Goal: Information Seeking & Learning: Check status

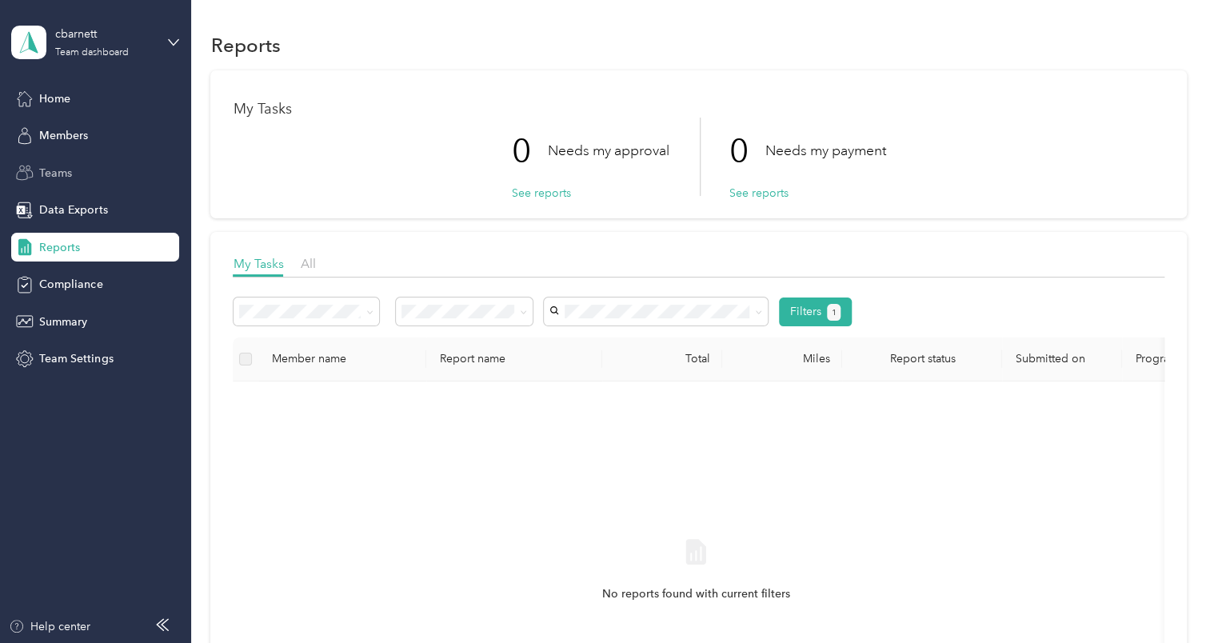
click at [62, 166] on span "Teams" at bounding box center [55, 173] width 33 height 17
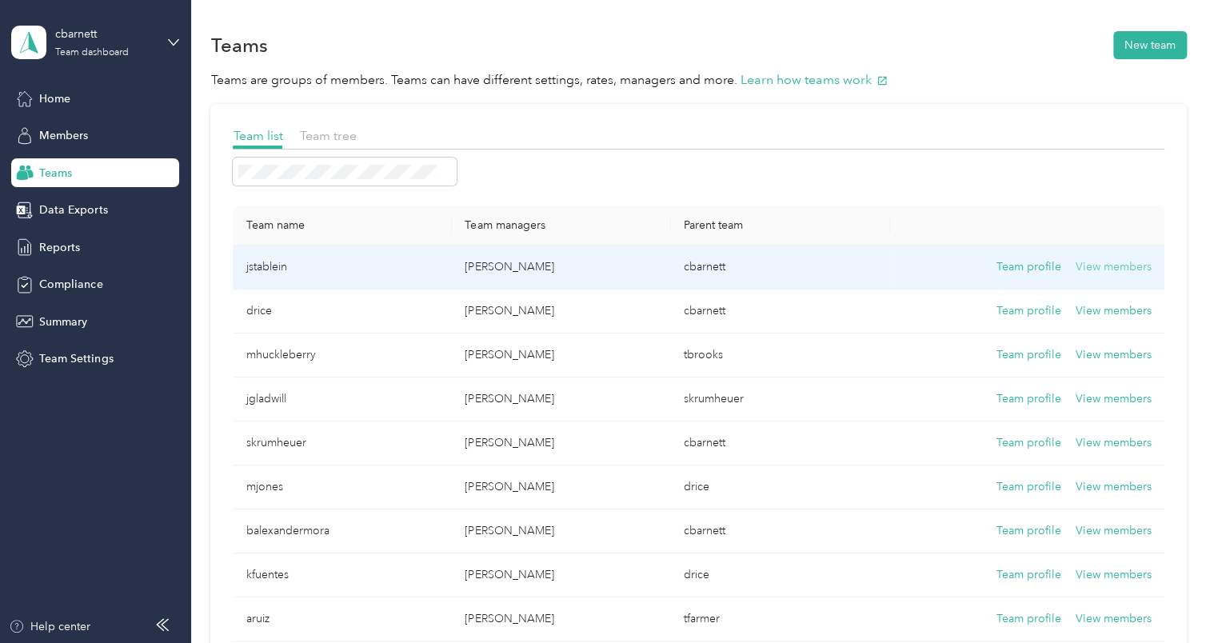
click at [1112, 269] on button "View members" at bounding box center [1113, 267] width 76 height 18
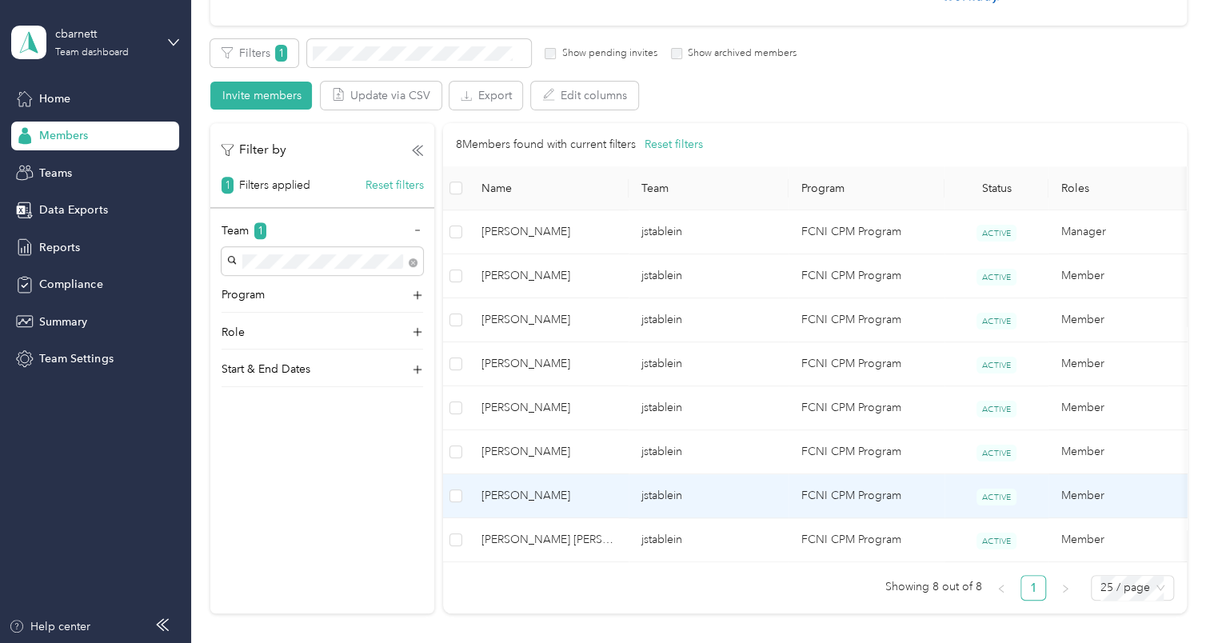
click at [521, 489] on span "[PERSON_NAME]" at bounding box center [548, 496] width 134 height 18
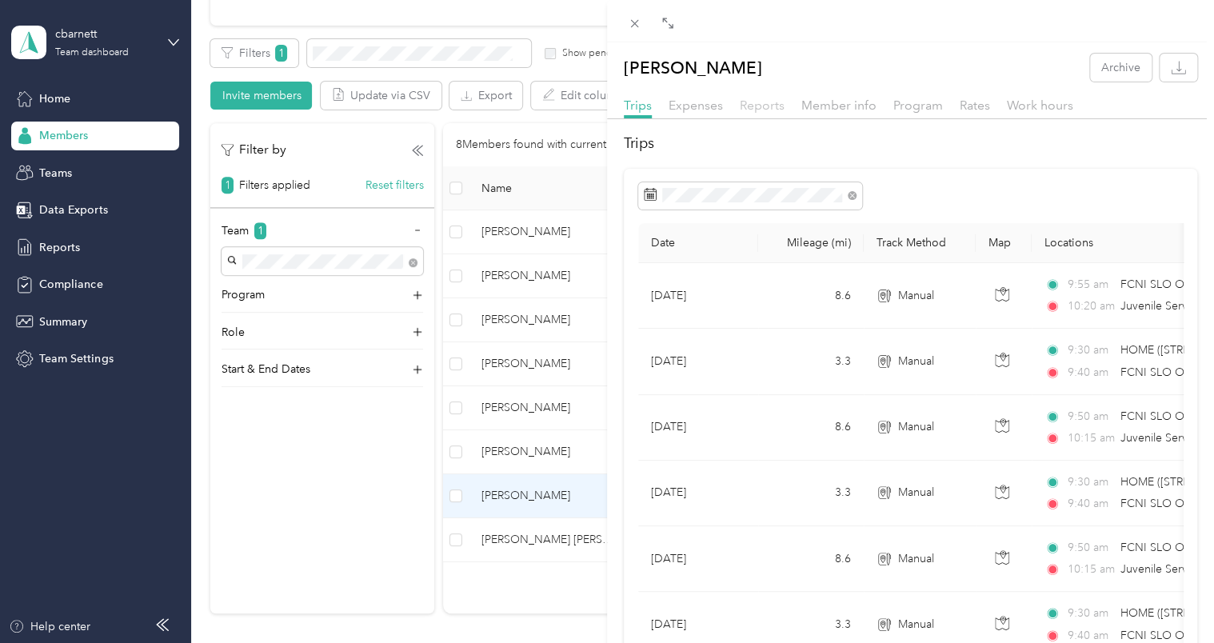
click at [765, 108] on span "Reports" at bounding box center [762, 105] width 45 height 15
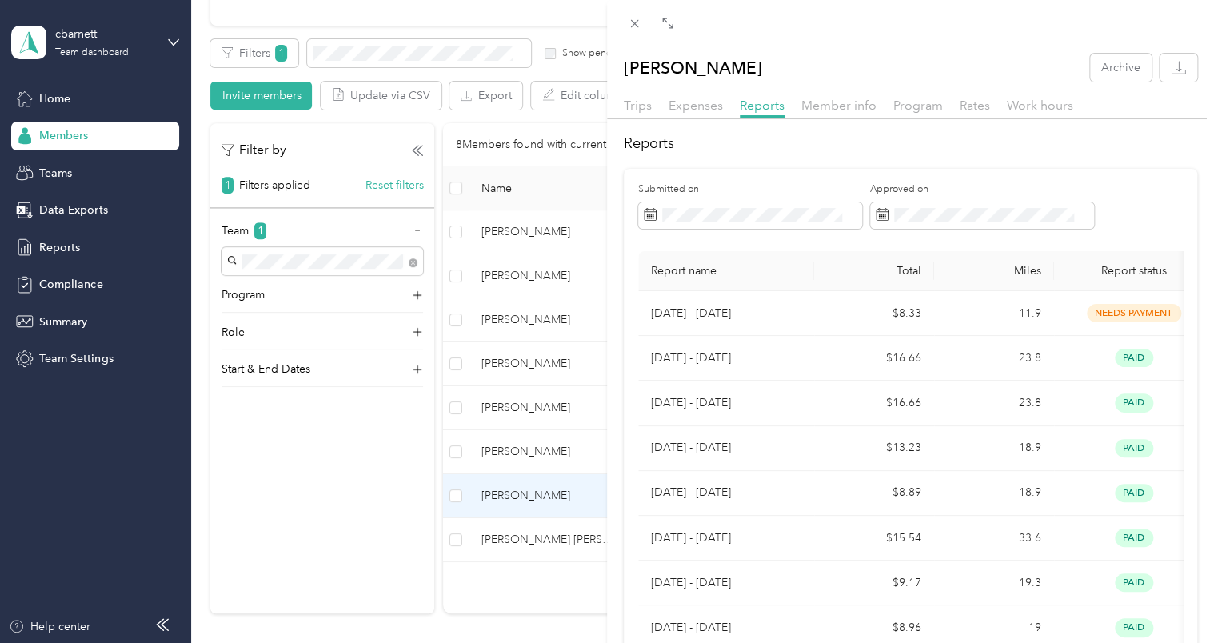
click at [512, 441] on div "[PERSON_NAME] Archive Trips Expenses Reports Member info Program Rates Work hou…" at bounding box center [607, 321] width 1214 height 643
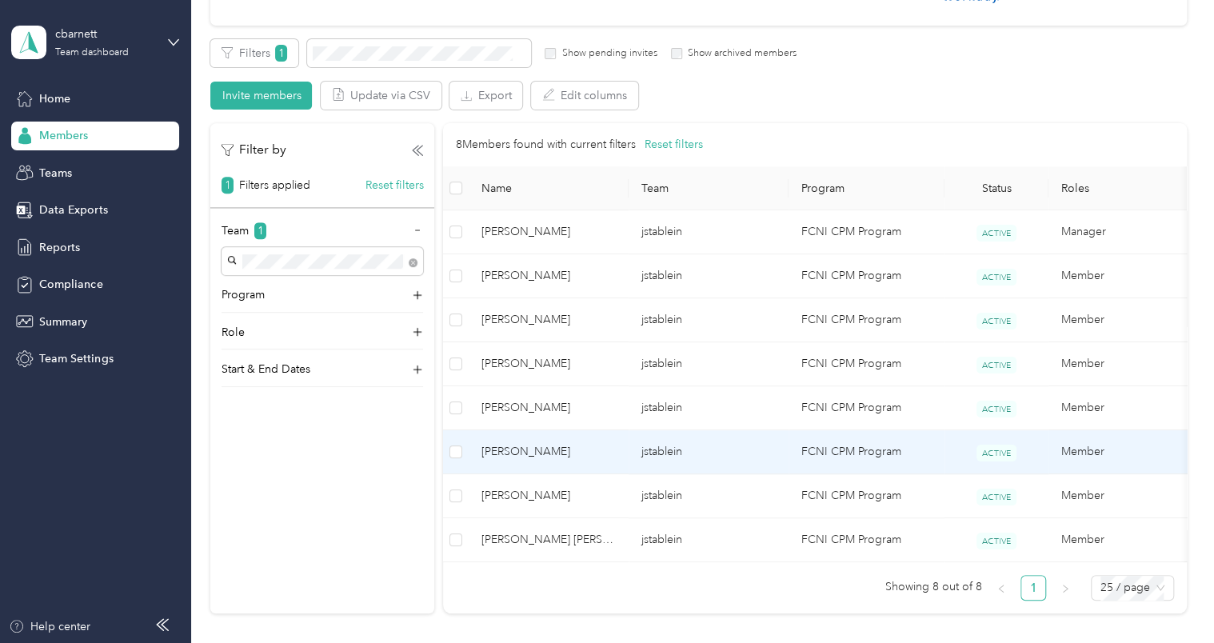
click at [517, 452] on span "[PERSON_NAME]" at bounding box center [548, 452] width 134 height 18
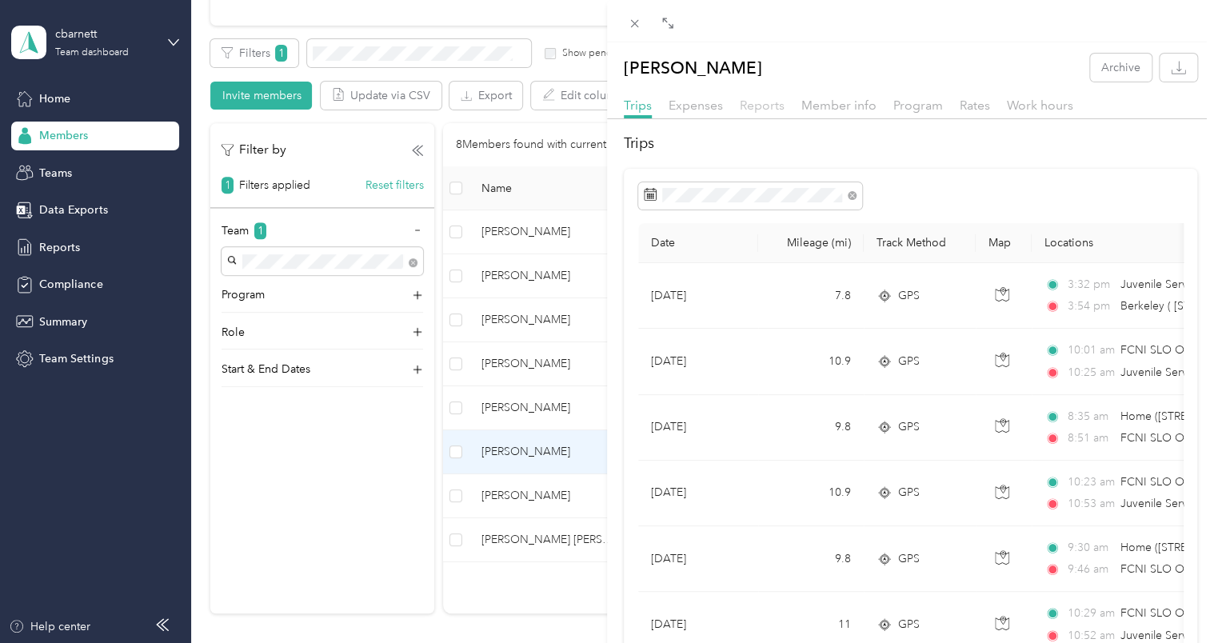
click at [745, 102] on span "Reports" at bounding box center [762, 105] width 45 height 15
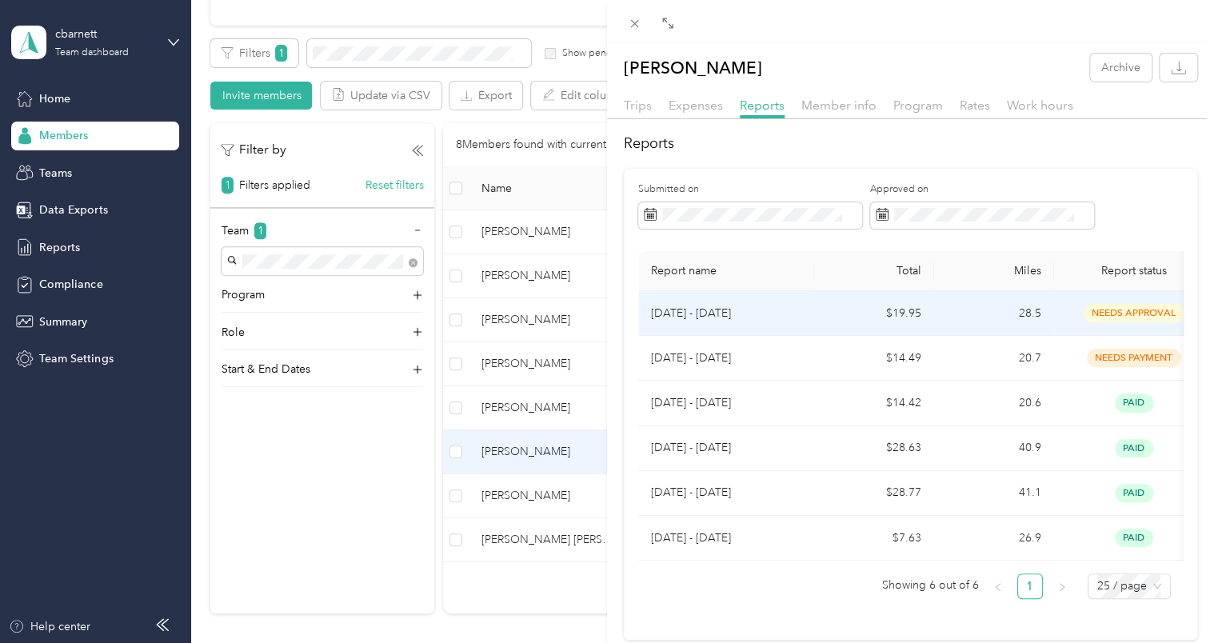
click at [716, 305] on p "[DATE] - [DATE]" at bounding box center [726, 314] width 150 height 18
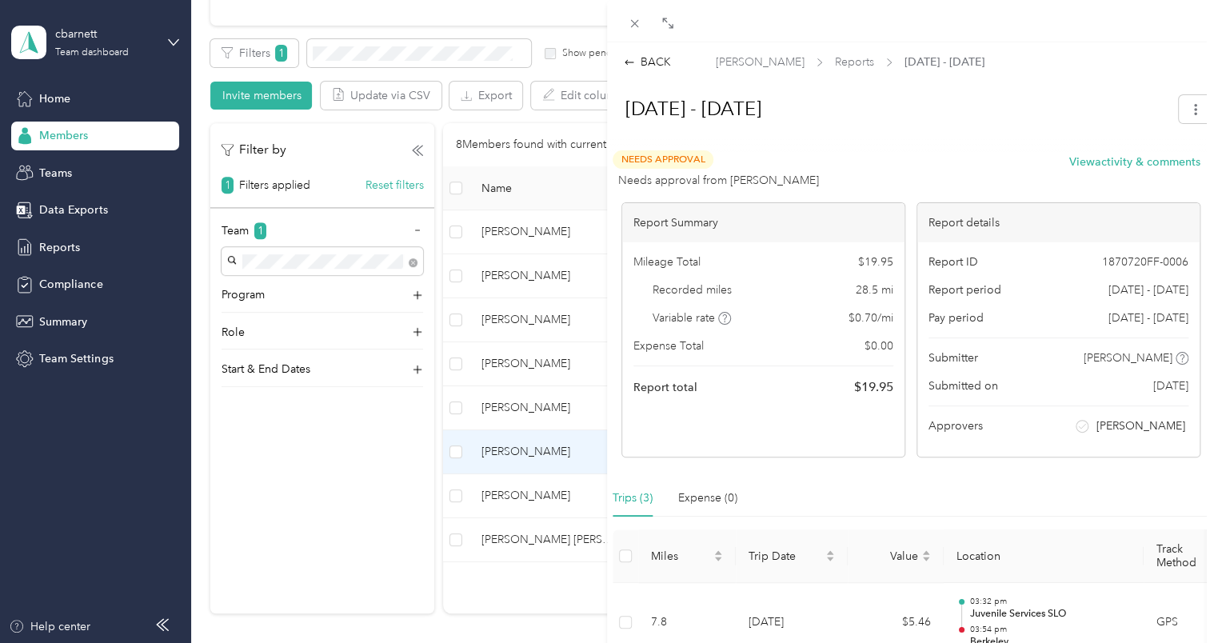
click at [521, 405] on div "BACK [PERSON_NAME] Reports [DATE] - [DATE] [DATE] - [DATE] Needs Approval Needs…" at bounding box center [607, 321] width 1214 height 643
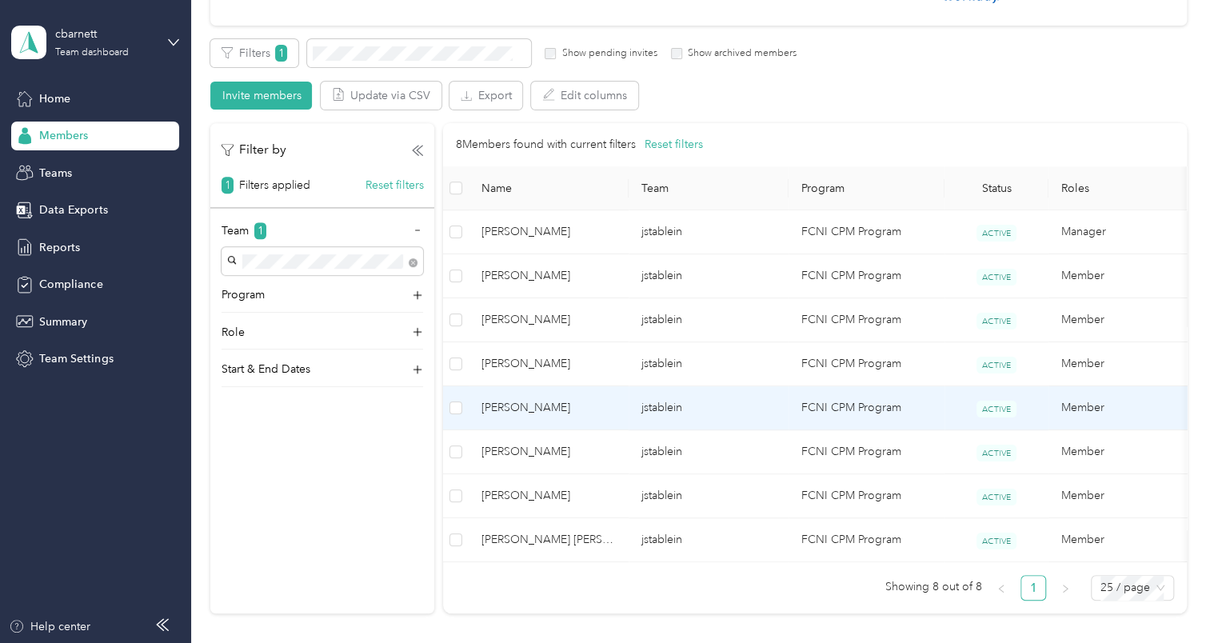
click at [521, 405] on span "[PERSON_NAME]" at bounding box center [548, 408] width 134 height 18
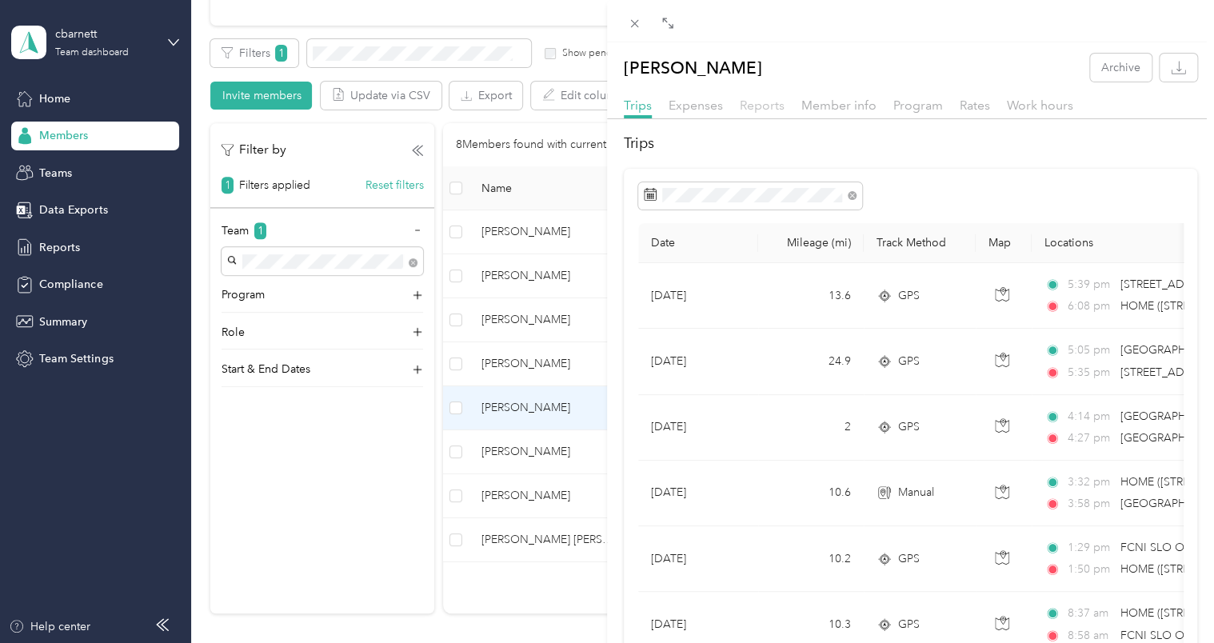
click at [765, 98] on span "Reports" at bounding box center [762, 105] width 45 height 15
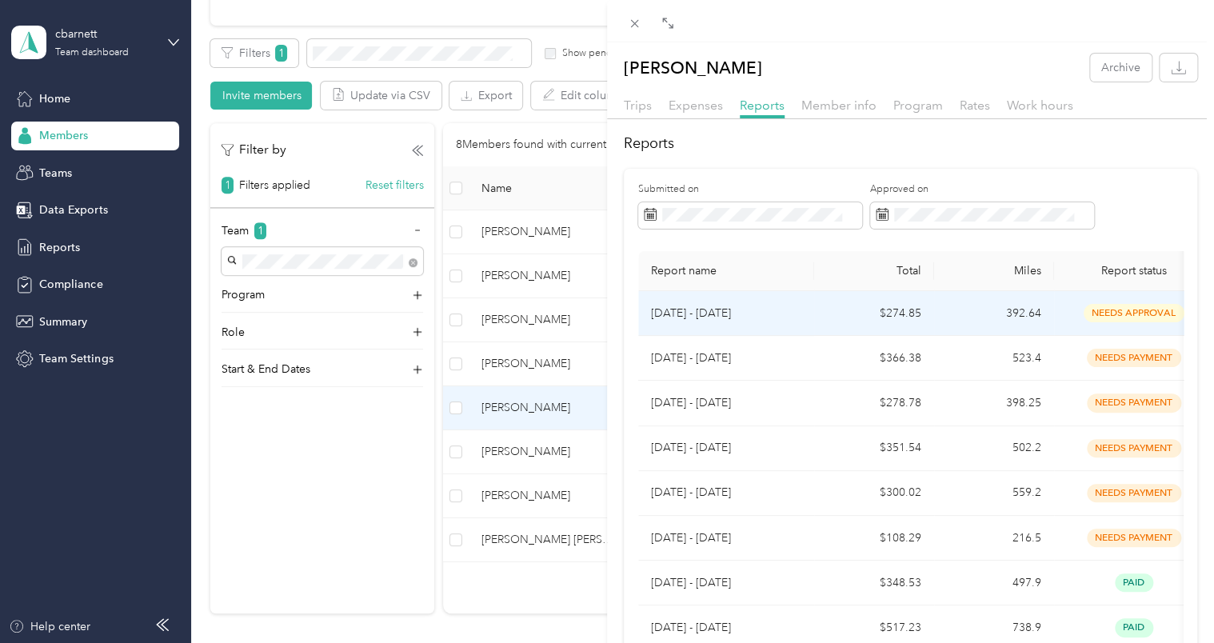
click at [895, 314] on td "$274.85" at bounding box center [874, 313] width 120 height 45
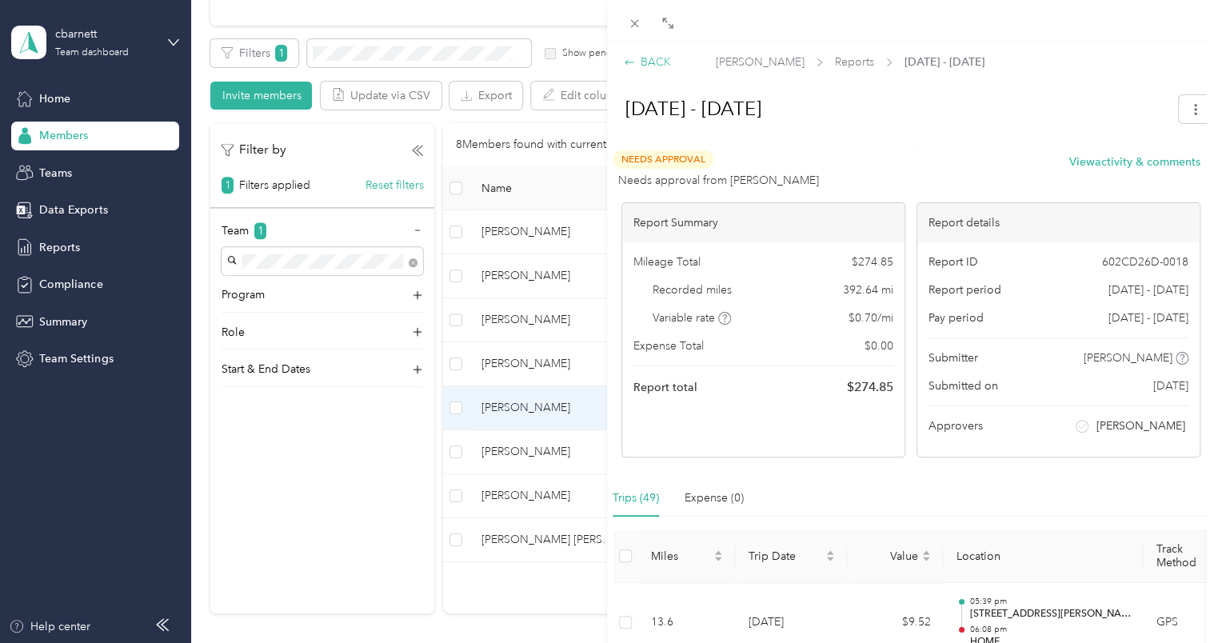
click at [644, 58] on div "BACK" at bounding box center [647, 62] width 47 height 17
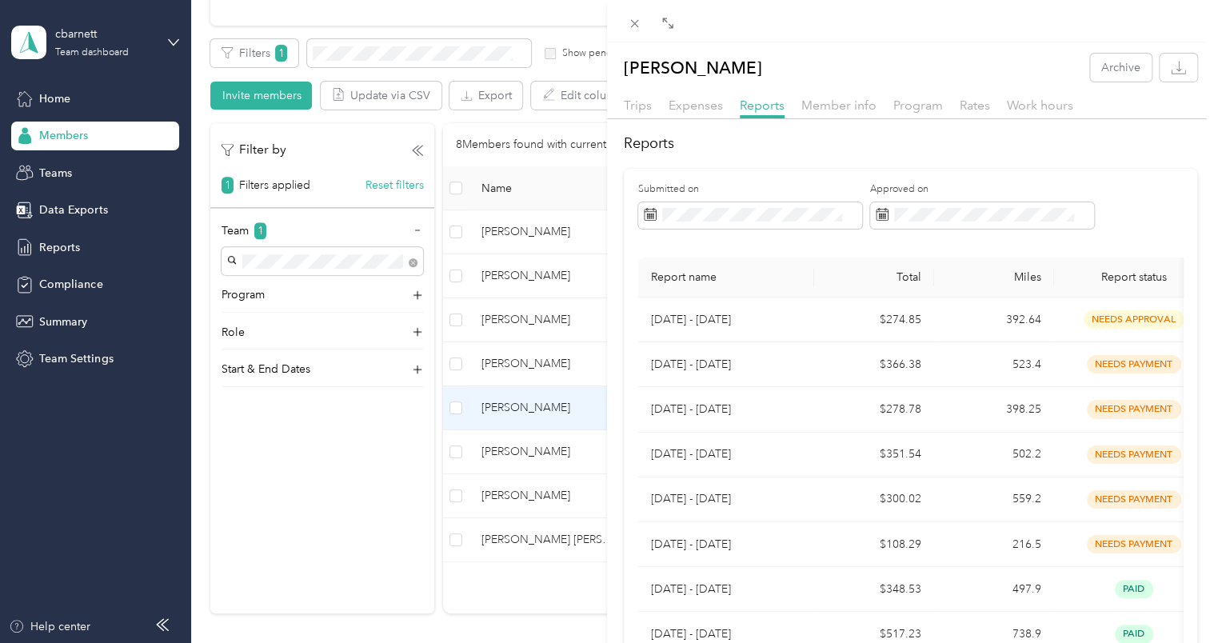
click at [541, 361] on div "[PERSON_NAME] Archive Trips Expenses Reports Member info Program Rates Work hou…" at bounding box center [607, 321] width 1214 height 643
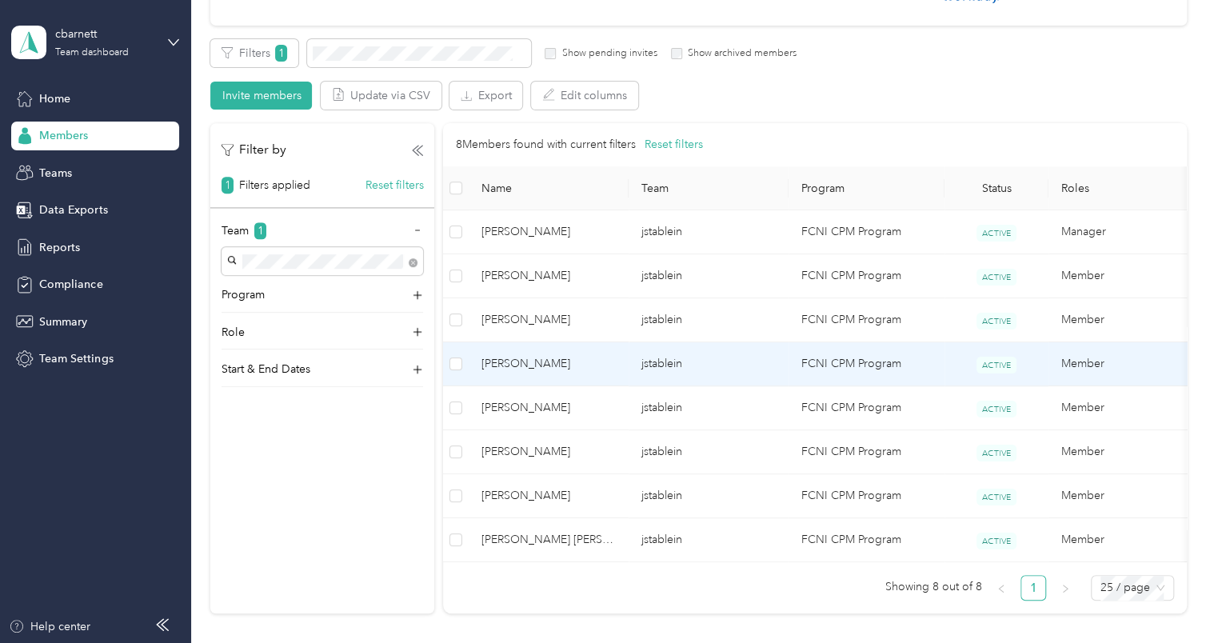
click at [591, 365] on span "[PERSON_NAME]" at bounding box center [548, 364] width 134 height 18
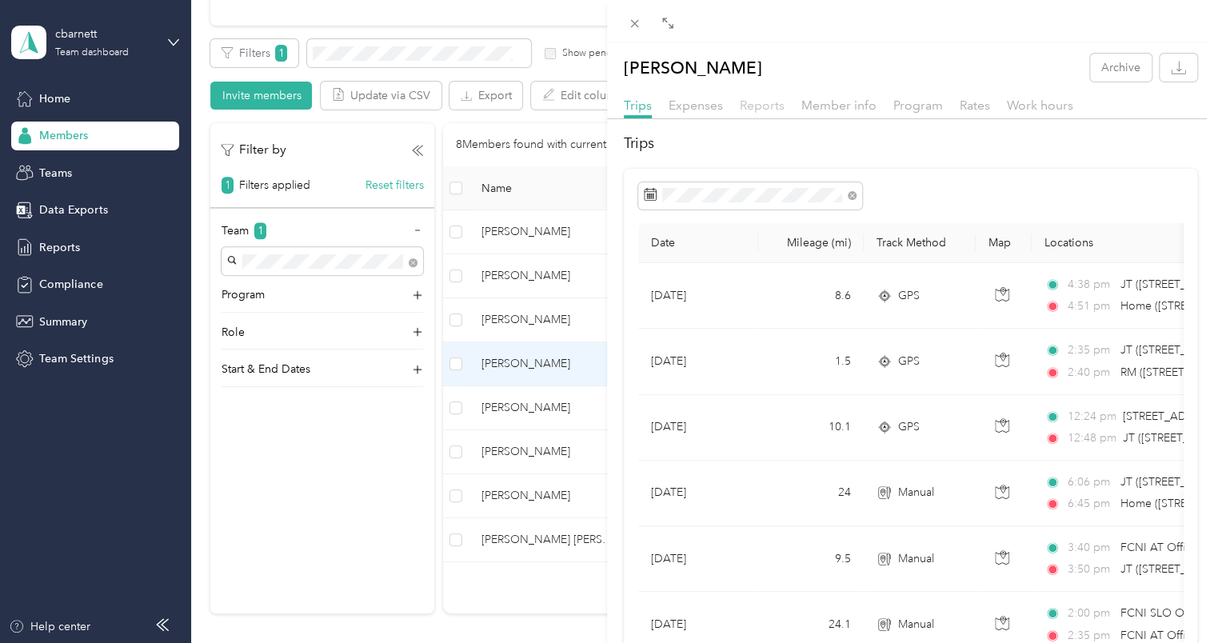
click at [768, 105] on span "Reports" at bounding box center [762, 105] width 45 height 15
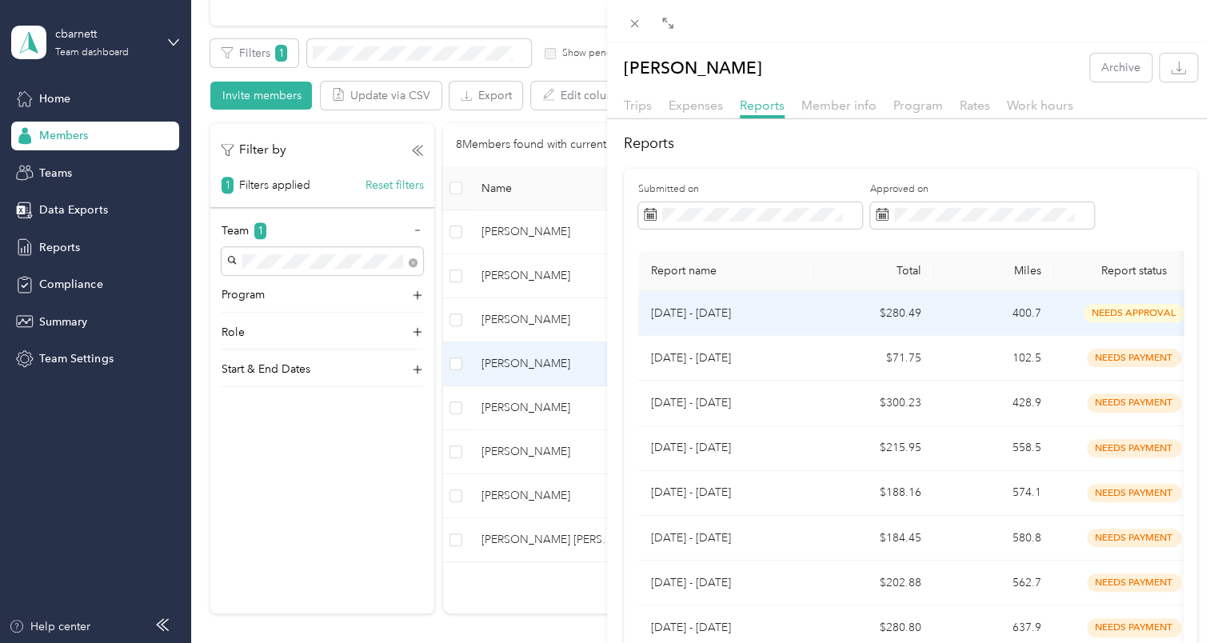
click at [772, 313] on p "[DATE] - [DATE]" at bounding box center [726, 314] width 150 height 18
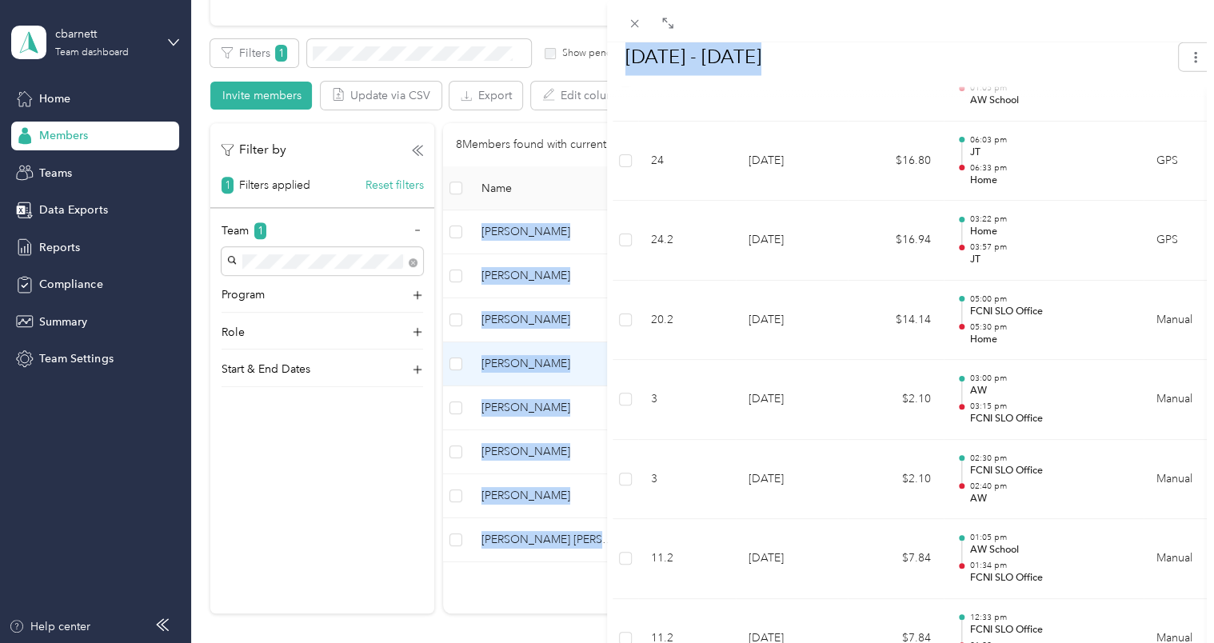
scroll to position [2364, 0]
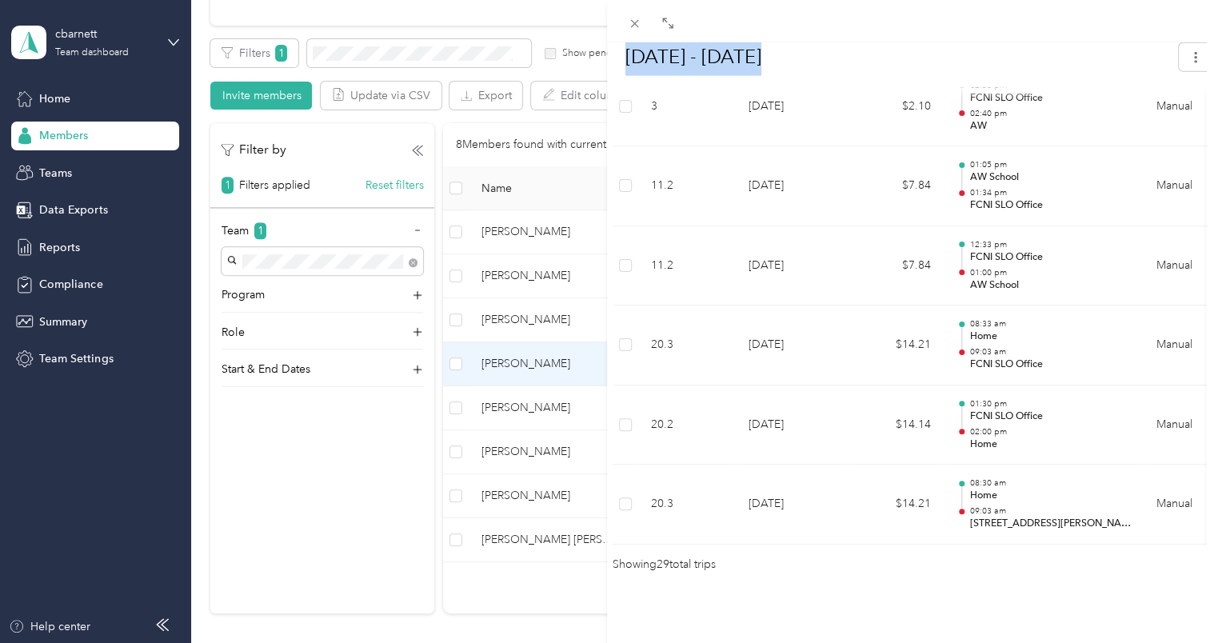
drag, startPoint x: 1212, startPoint y: 154, endPoint x: 1224, endPoint y: 656, distance: 503.1
click at [1206, 642] on html "cbarnett Team dashboard Home Members Teams Data Exports Reports Compliance Summ…" at bounding box center [603, 321] width 1206 height 643
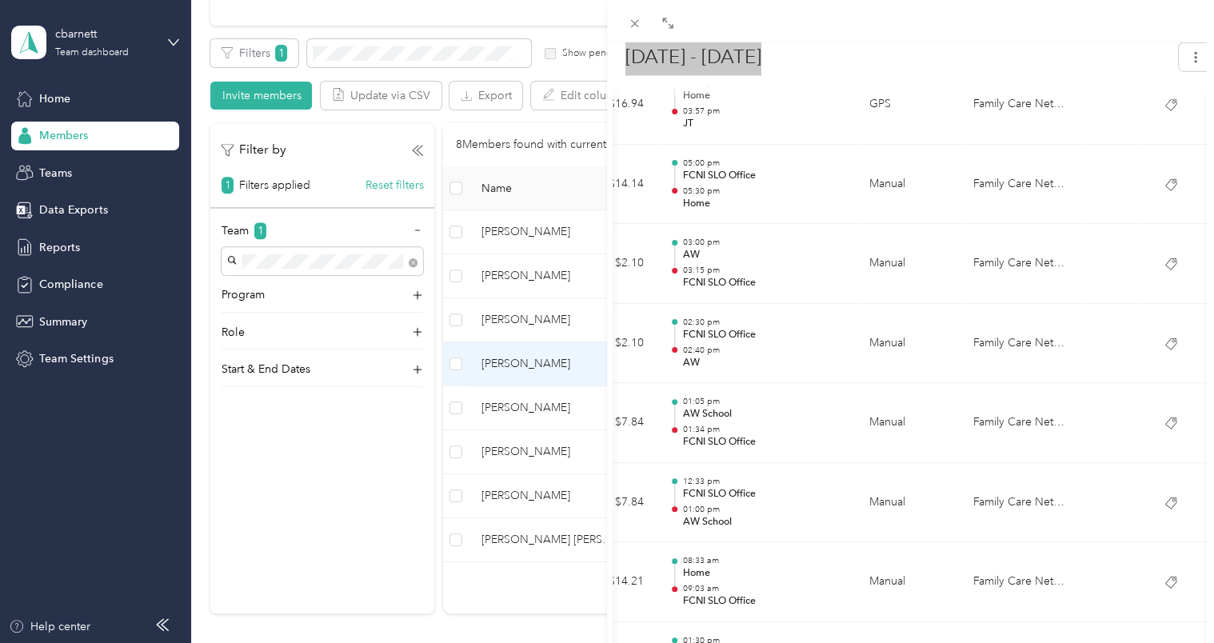
scroll to position [1941, 0]
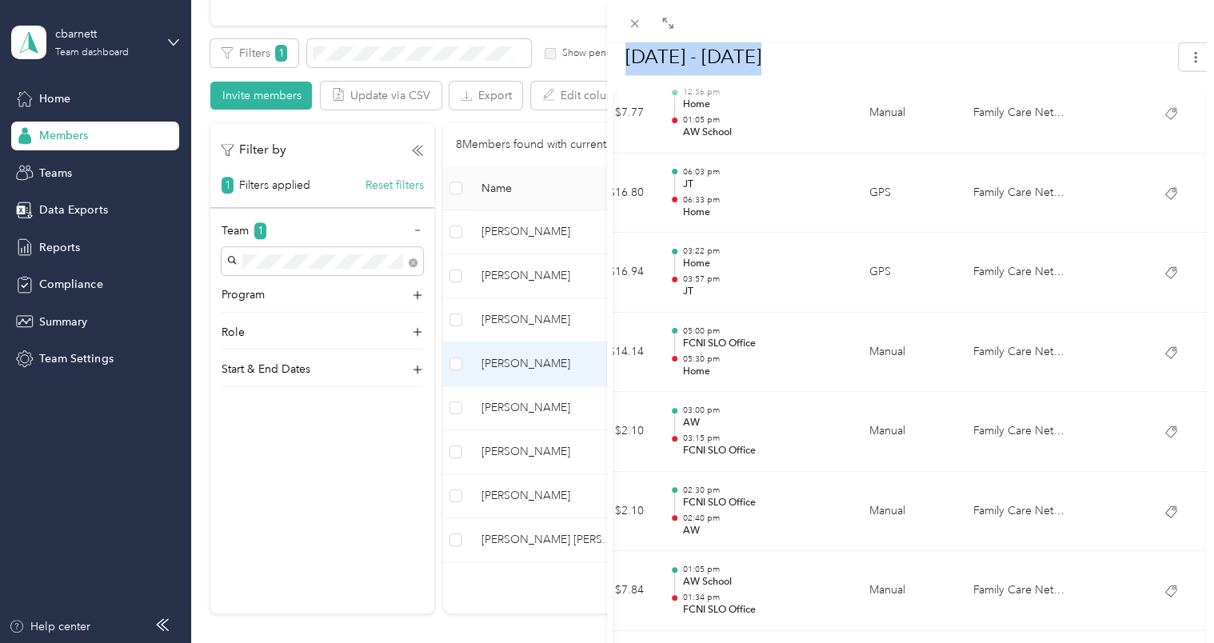
click at [525, 323] on div "BACK [PERSON_NAME] Reports [DATE] - [DATE] [DATE] - [DATE] Needs Approval Needs…" at bounding box center [607, 321] width 1214 height 643
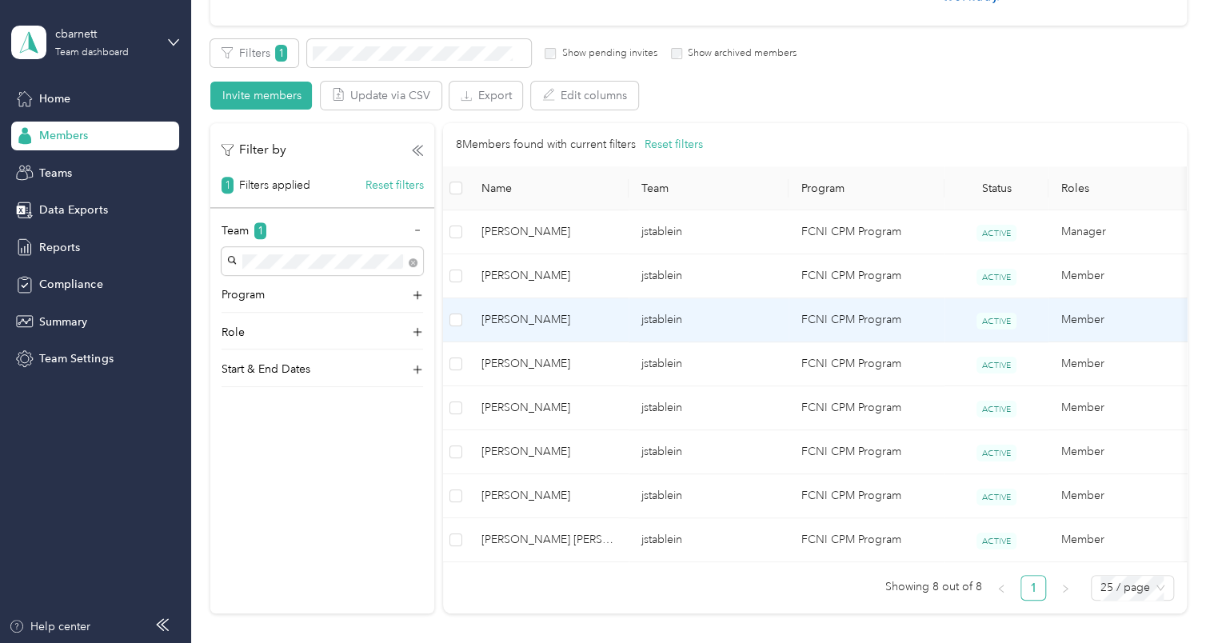
click at [525, 323] on span "[PERSON_NAME]" at bounding box center [548, 320] width 134 height 18
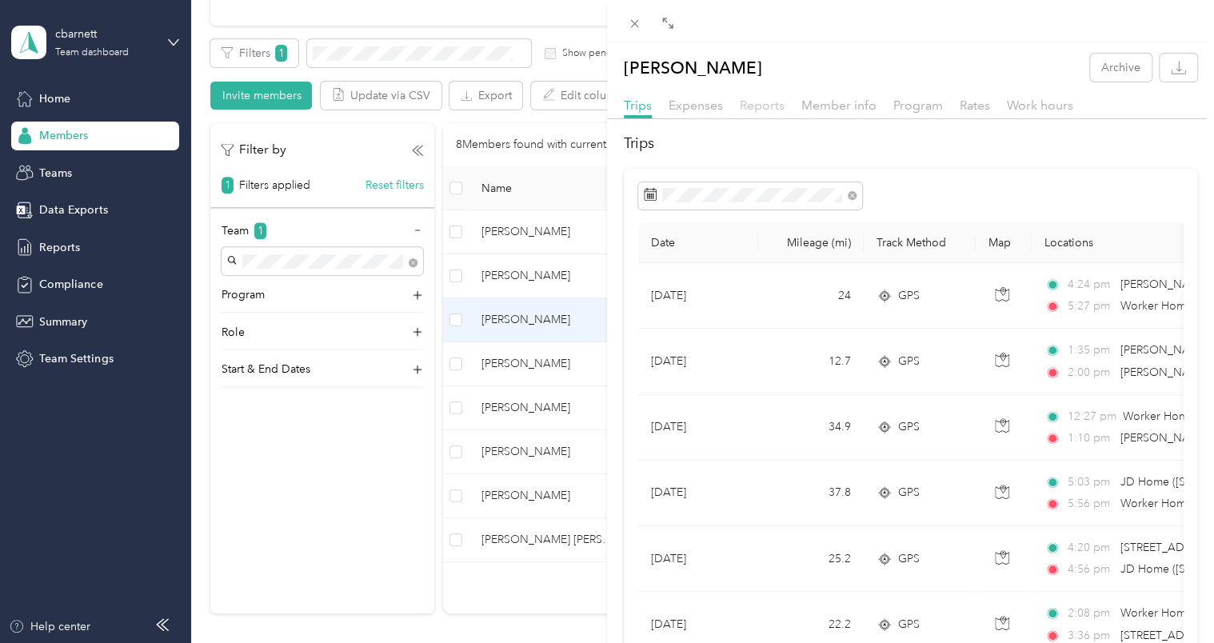
click at [772, 100] on span "Reports" at bounding box center [762, 105] width 45 height 15
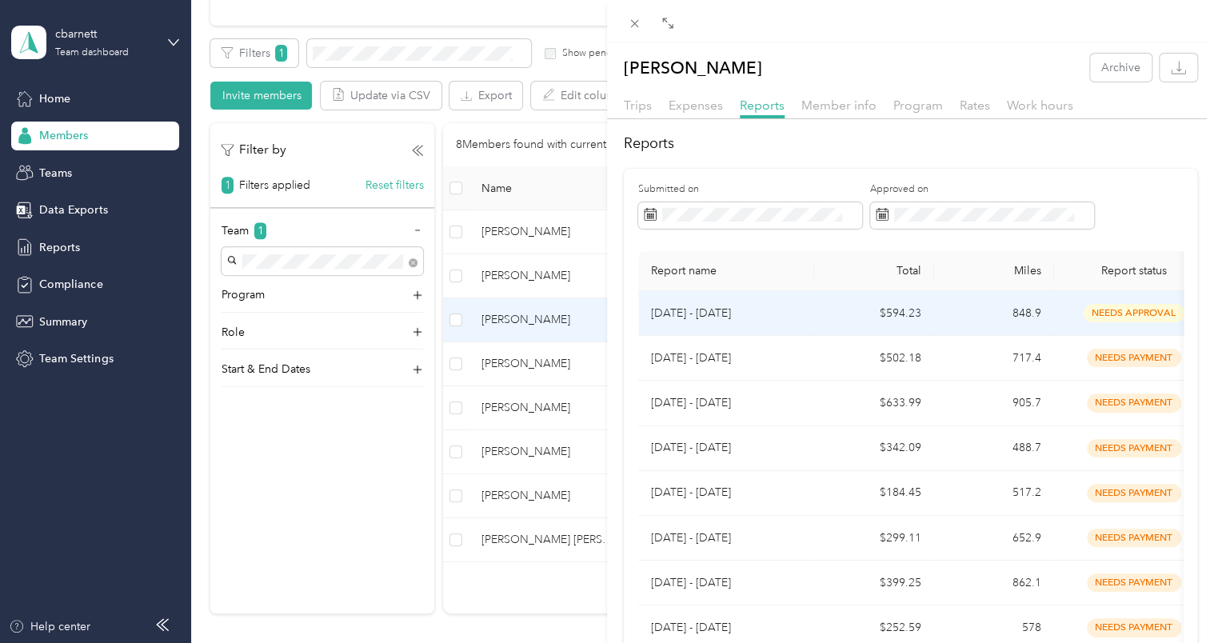
click at [720, 318] on p "[DATE] - [DATE]" at bounding box center [726, 314] width 150 height 18
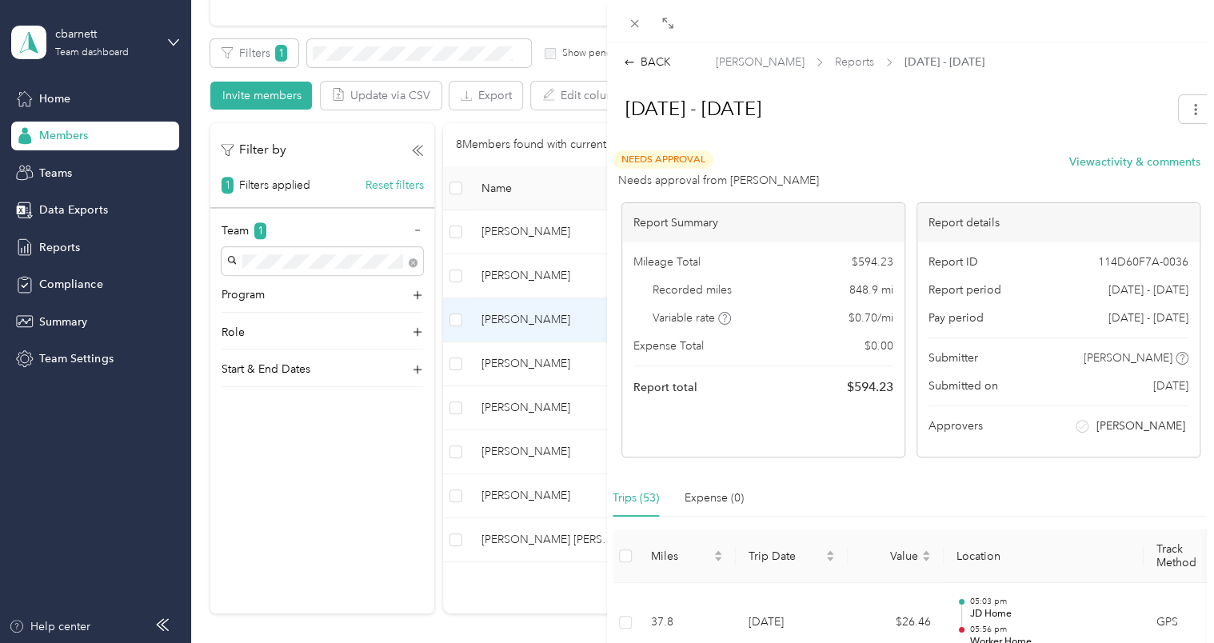
click at [537, 276] on div "BACK [PERSON_NAME] Reports [DATE] - [DATE] [DATE] - [DATE] Needs Approval Needs…" at bounding box center [607, 321] width 1214 height 643
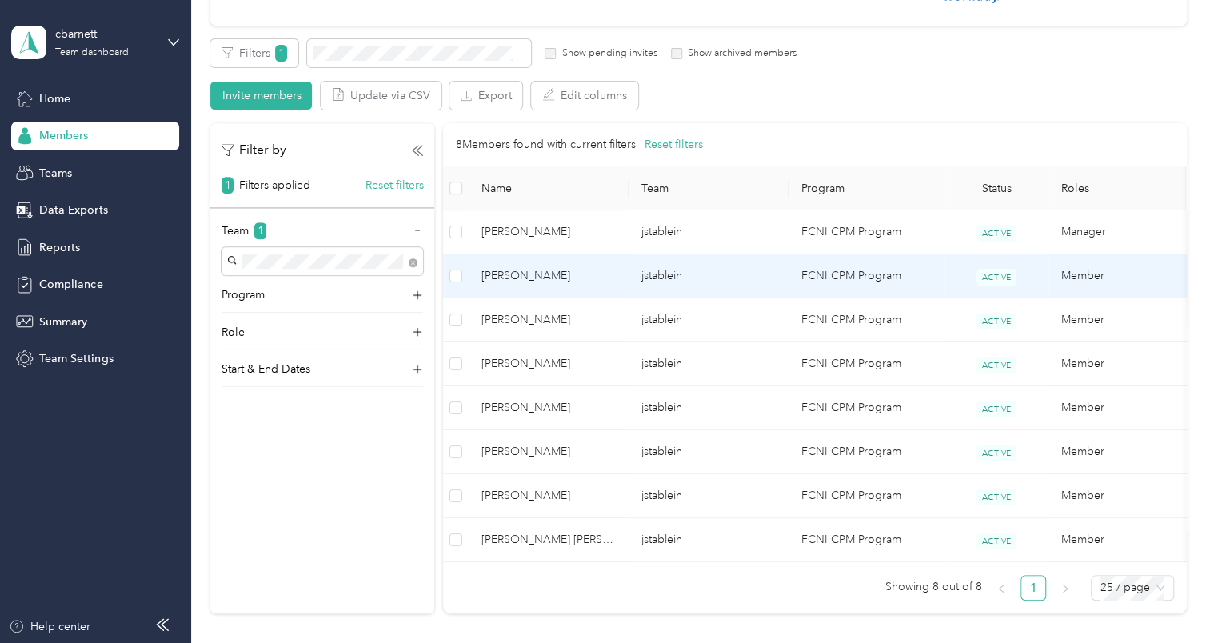
click at [537, 276] on span "[PERSON_NAME]" at bounding box center [548, 276] width 134 height 18
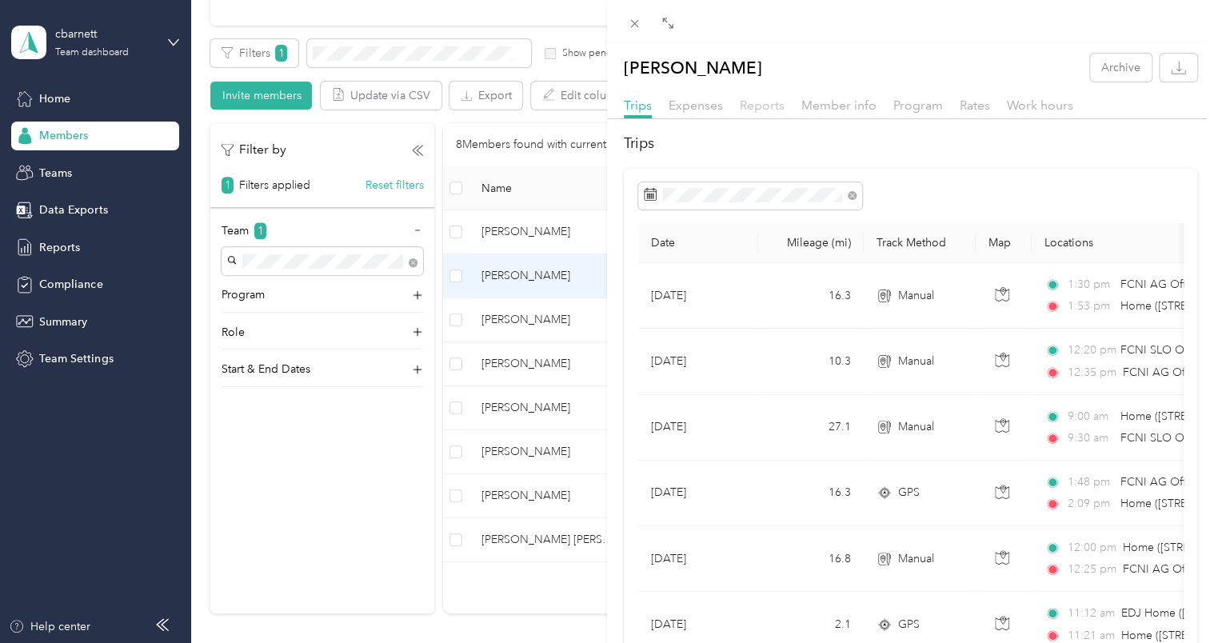
click at [770, 105] on span "Reports" at bounding box center [762, 105] width 45 height 15
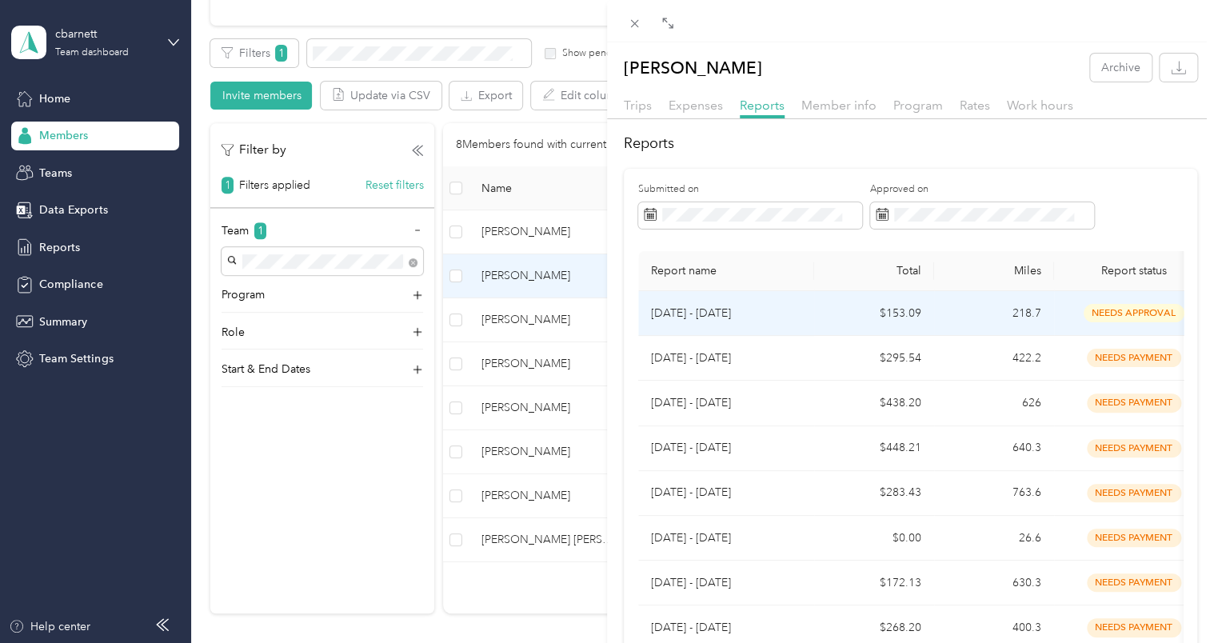
click at [749, 306] on p "[DATE] - [DATE]" at bounding box center [726, 314] width 150 height 18
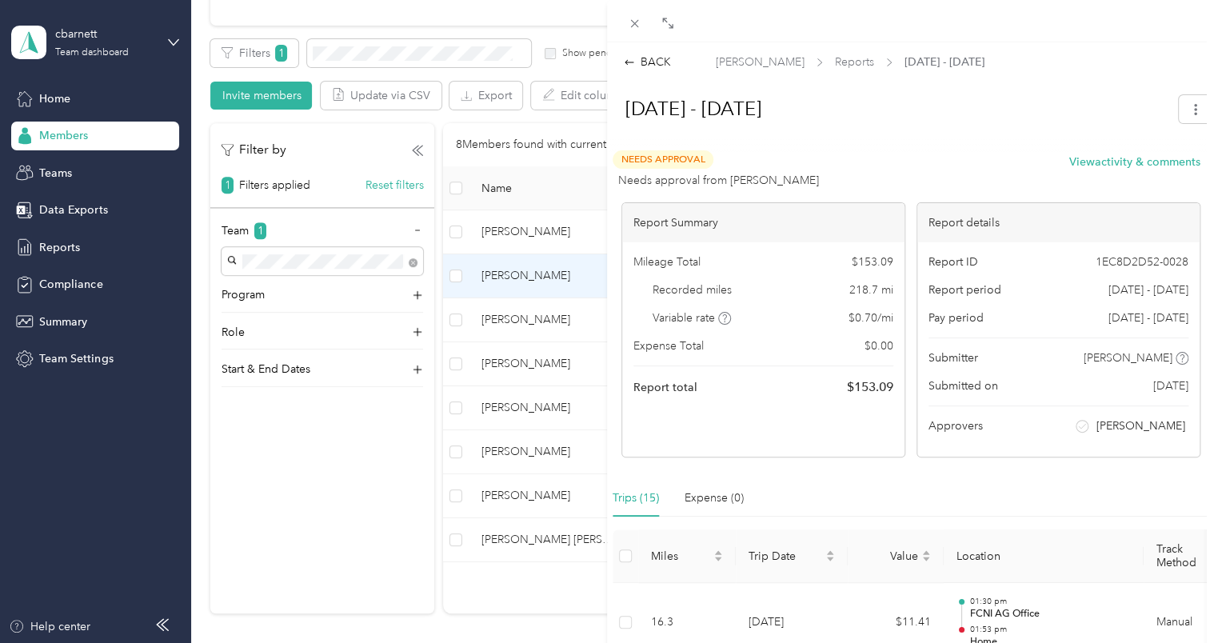
click at [524, 499] on div "BACK [PERSON_NAME] Reports [DATE] - [DATE] [DATE] - [DATE] Needs Approval Needs…" at bounding box center [607, 321] width 1214 height 643
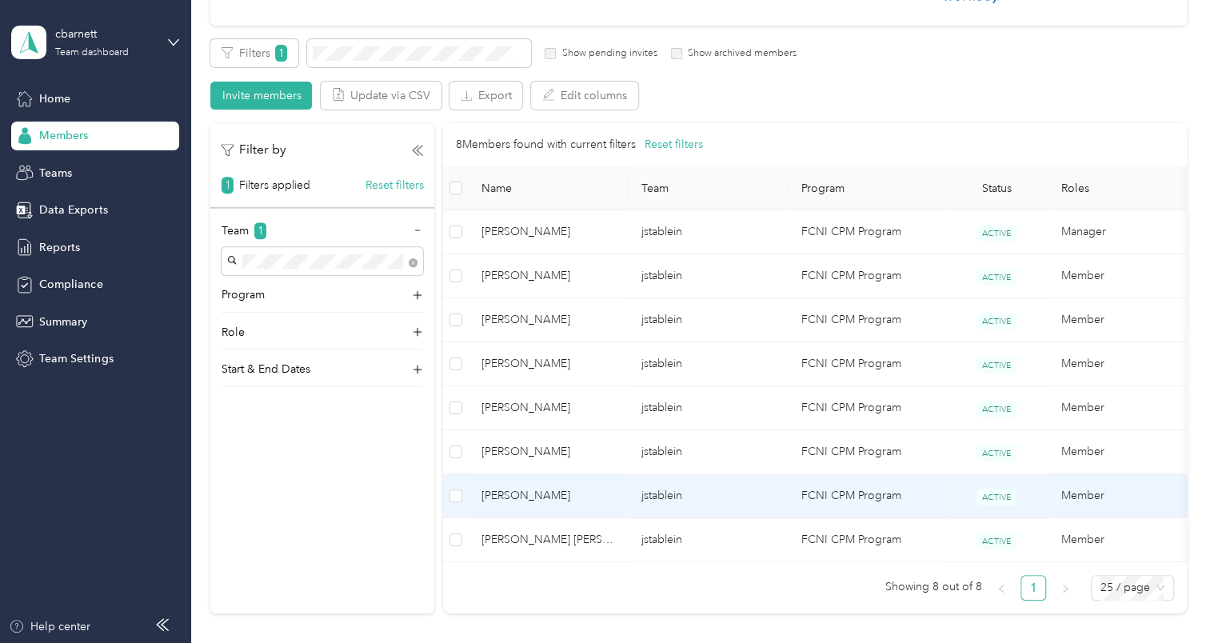
click at [524, 499] on span "[PERSON_NAME]" at bounding box center [548, 496] width 134 height 18
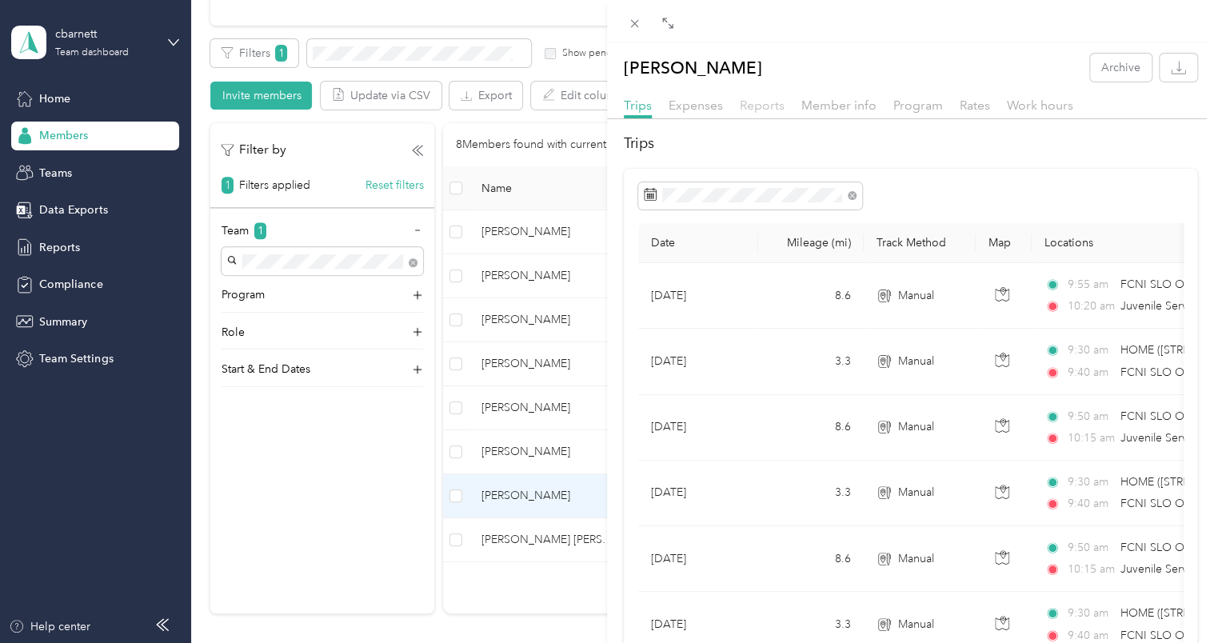
click at [764, 101] on span "Reports" at bounding box center [762, 105] width 45 height 15
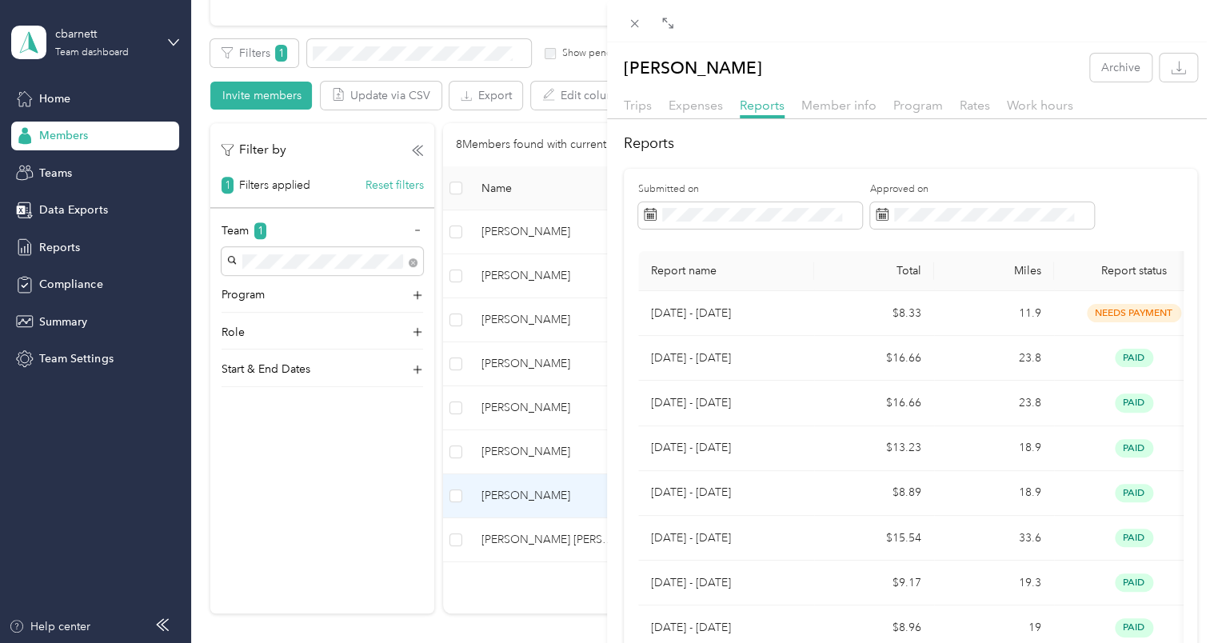
click at [546, 527] on div "[PERSON_NAME] Archive Trips Expenses Reports Member info Program Rates Work hou…" at bounding box center [607, 321] width 1214 height 643
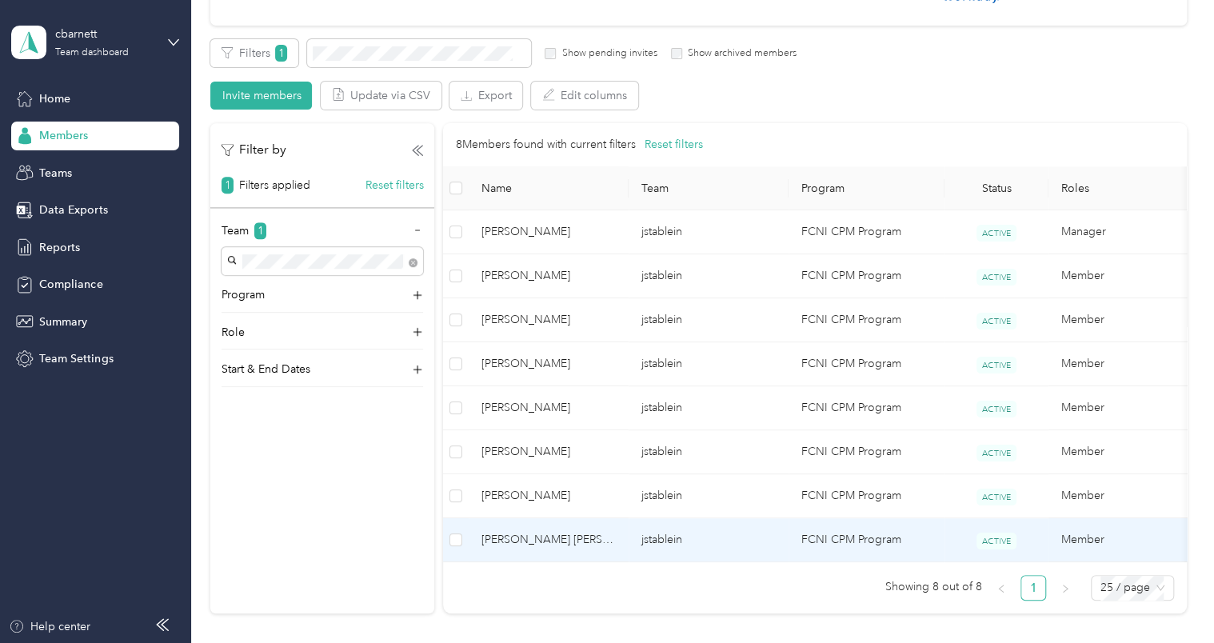
click at [545, 531] on span "[PERSON_NAME] [PERSON_NAME]" at bounding box center [548, 540] width 134 height 18
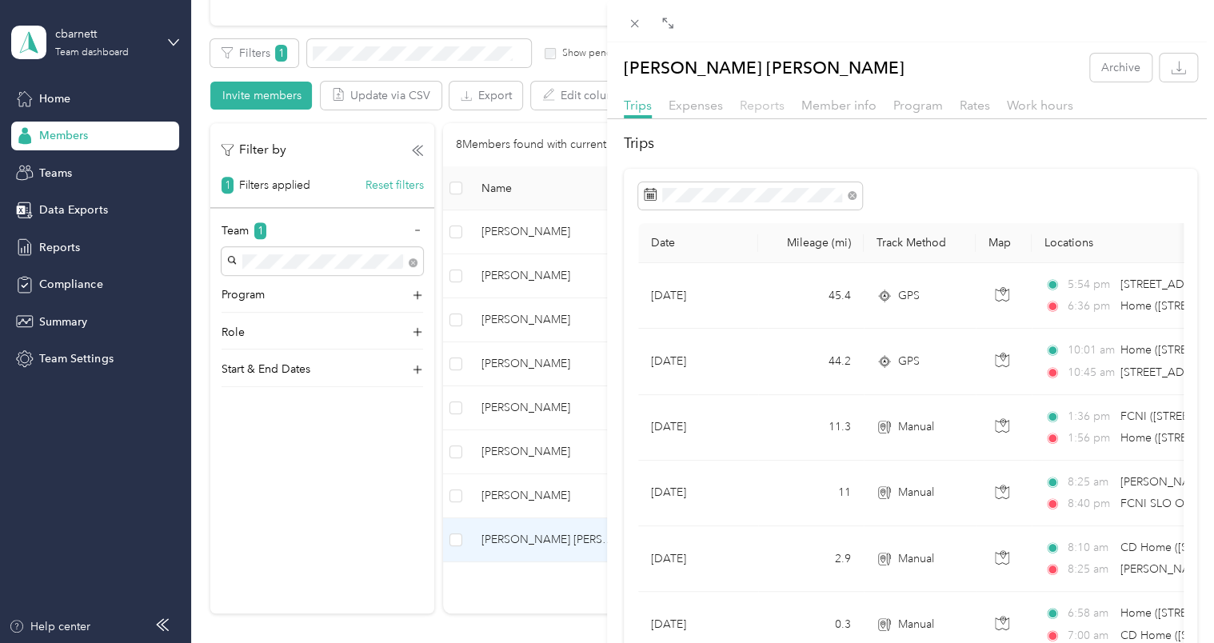
click at [768, 105] on span "Reports" at bounding box center [762, 105] width 45 height 15
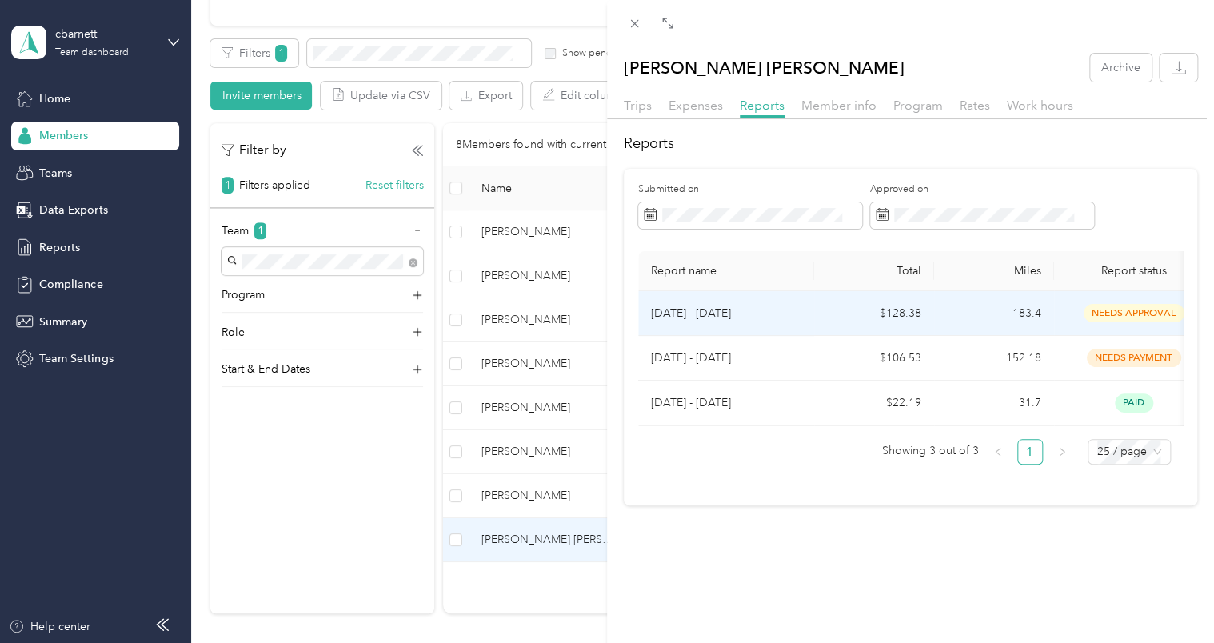
click at [788, 305] on p "[DATE] - [DATE]" at bounding box center [726, 314] width 150 height 18
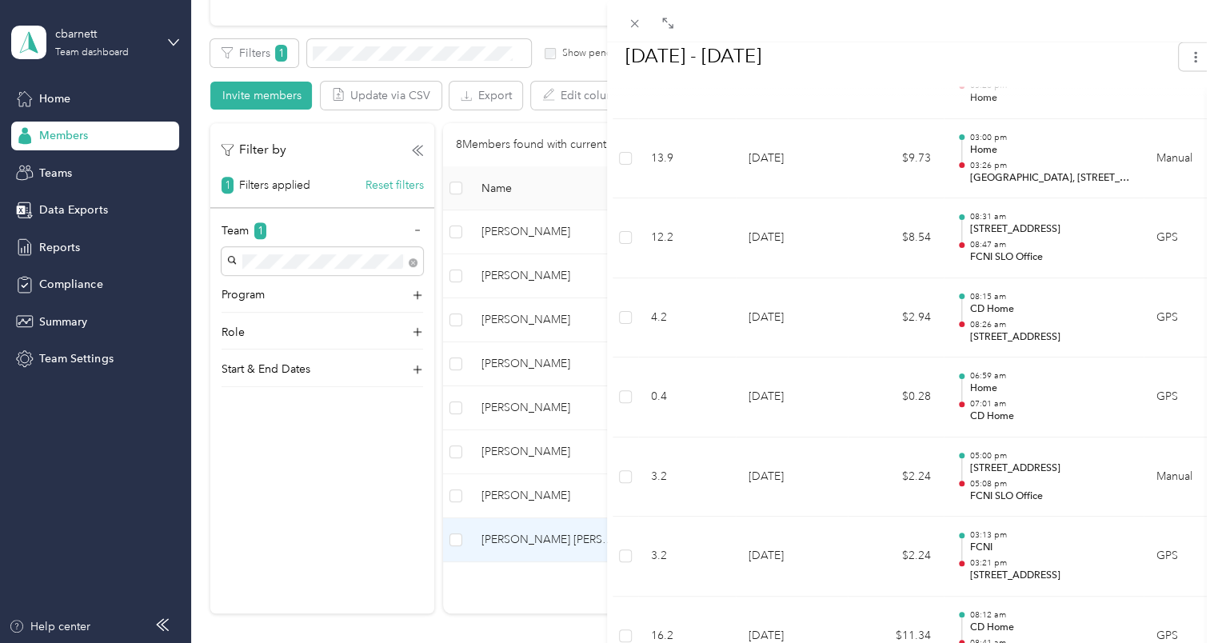
scroll to position [1411, 0]
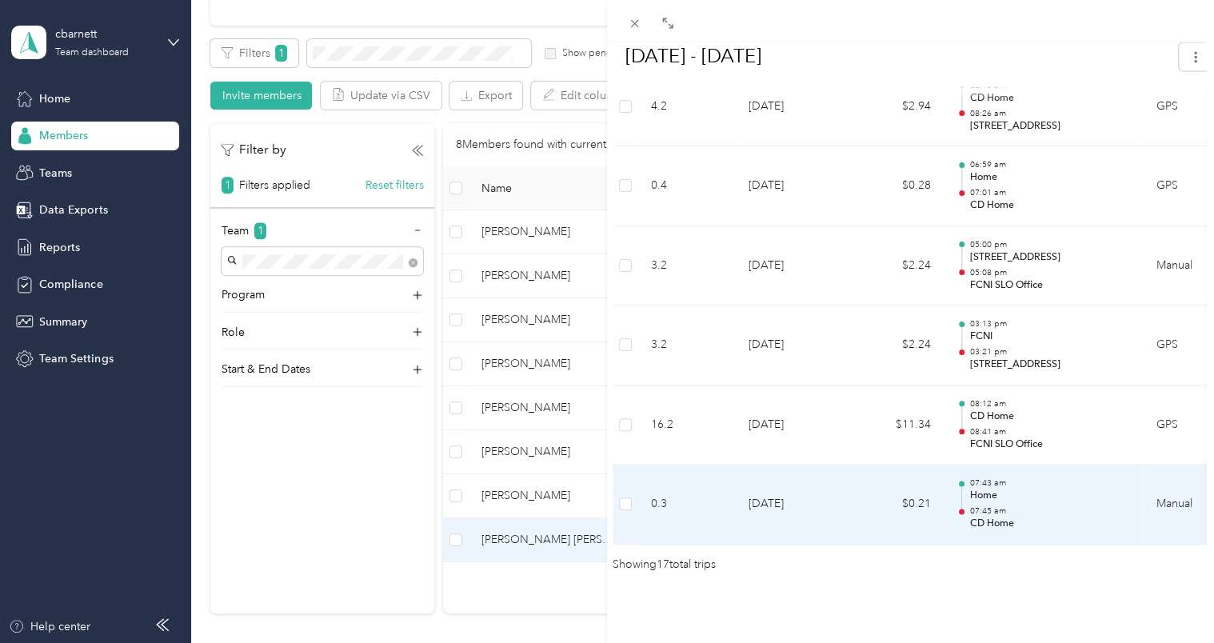
drag, startPoint x: 1052, startPoint y: 507, endPoint x: 995, endPoint y: 534, distance: 63.7
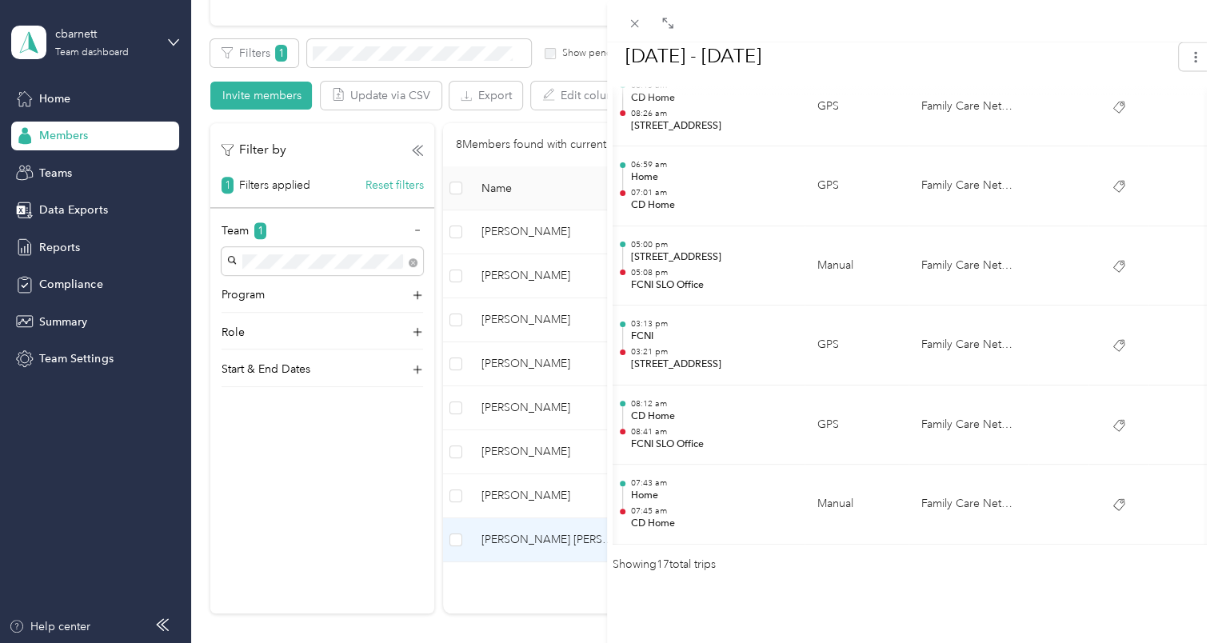
scroll to position [0, 347]
